Goal: Task Accomplishment & Management: Manage account settings

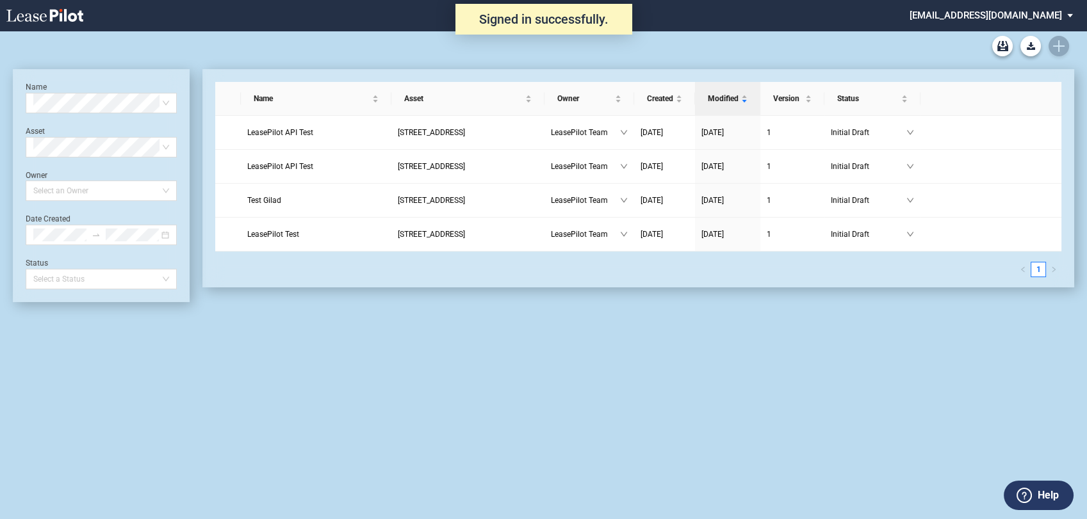
click at [1009, 17] on md-select "[EMAIL_ADDRESS][DOMAIN_NAME] Change Password 2-Factor Authentication Admin Area…" at bounding box center [996, 14] width 176 height 29
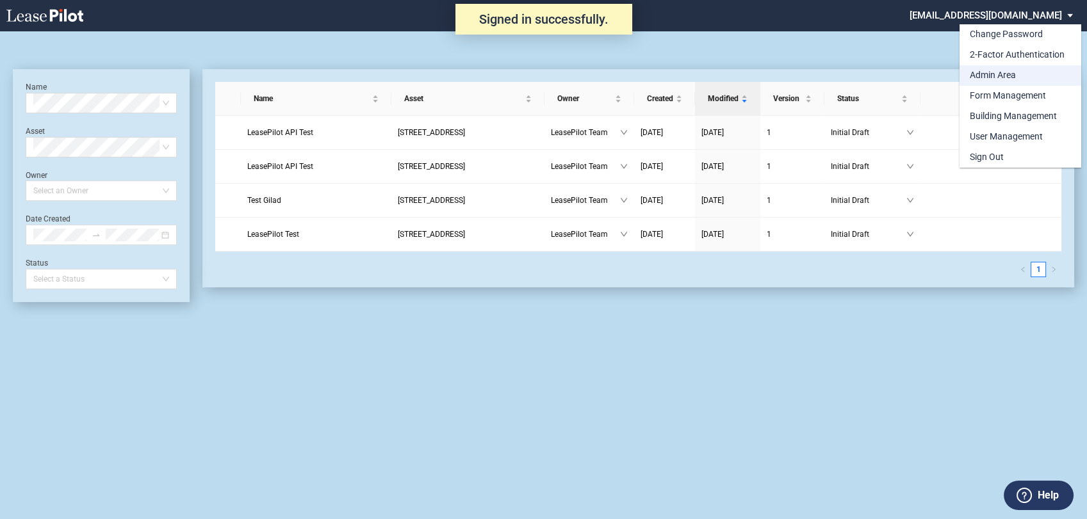
click at [1003, 77] on div "Admin Area" at bounding box center [993, 75] width 46 height 13
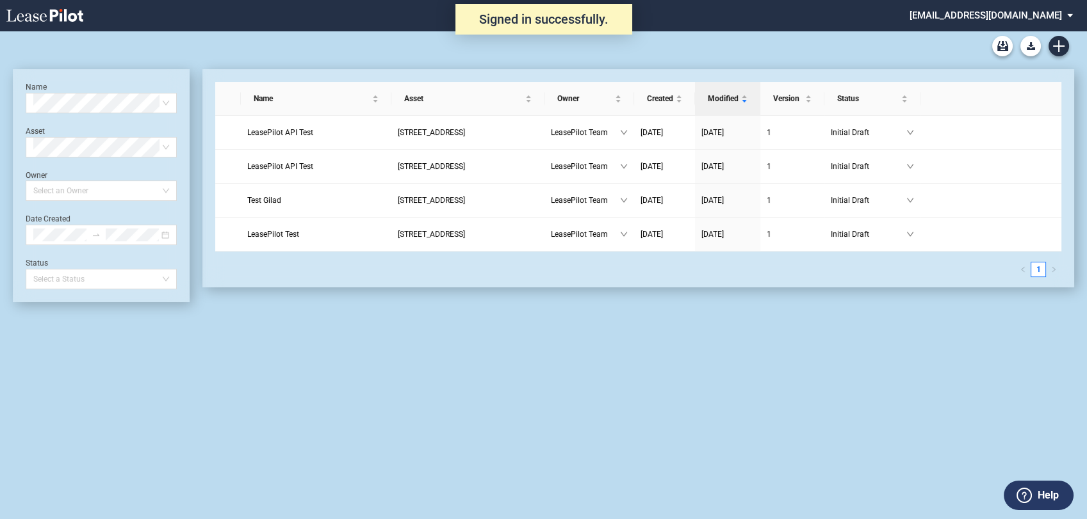
scroll to position [31, 0]
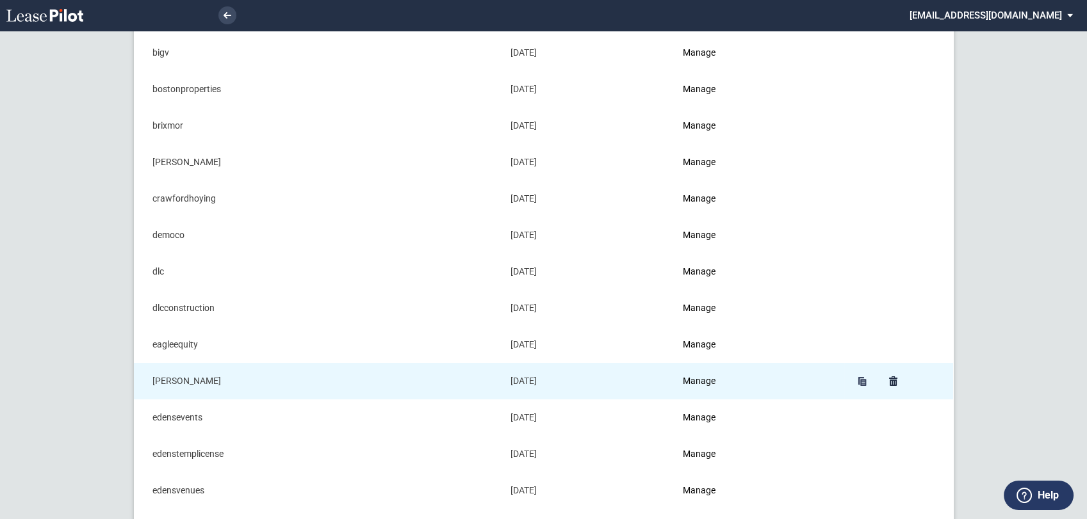
scroll to position [213, 0]
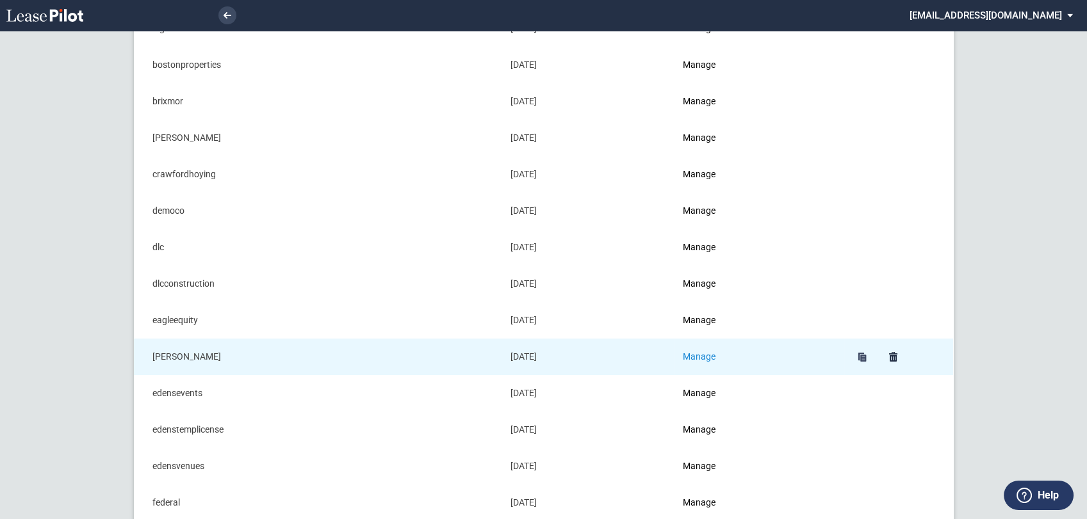
click at [701, 356] on link "Manage" at bounding box center [699, 357] width 33 height 10
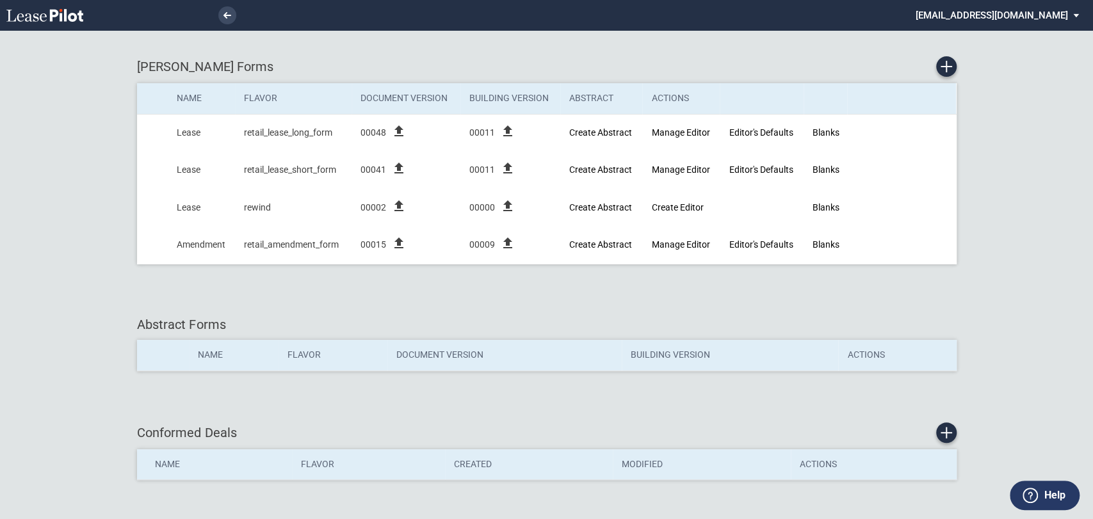
click at [1020, 20] on md-select "[EMAIL_ADDRESS][DOMAIN_NAME] Change Password 2-Factor Authentication Admin Area…" at bounding box center [1003, 14] width 176 height 29
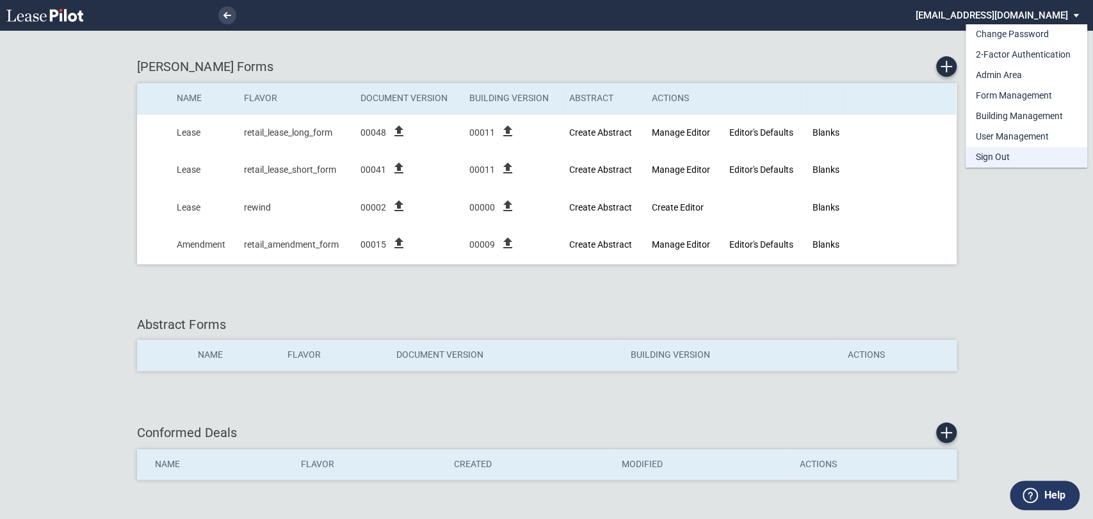
click at [990, 159] on div "Sign Out" at bounding box center [993, 157] width 34 height 13
